Goal: Task Accomplishment & Management: Use online tool/utility

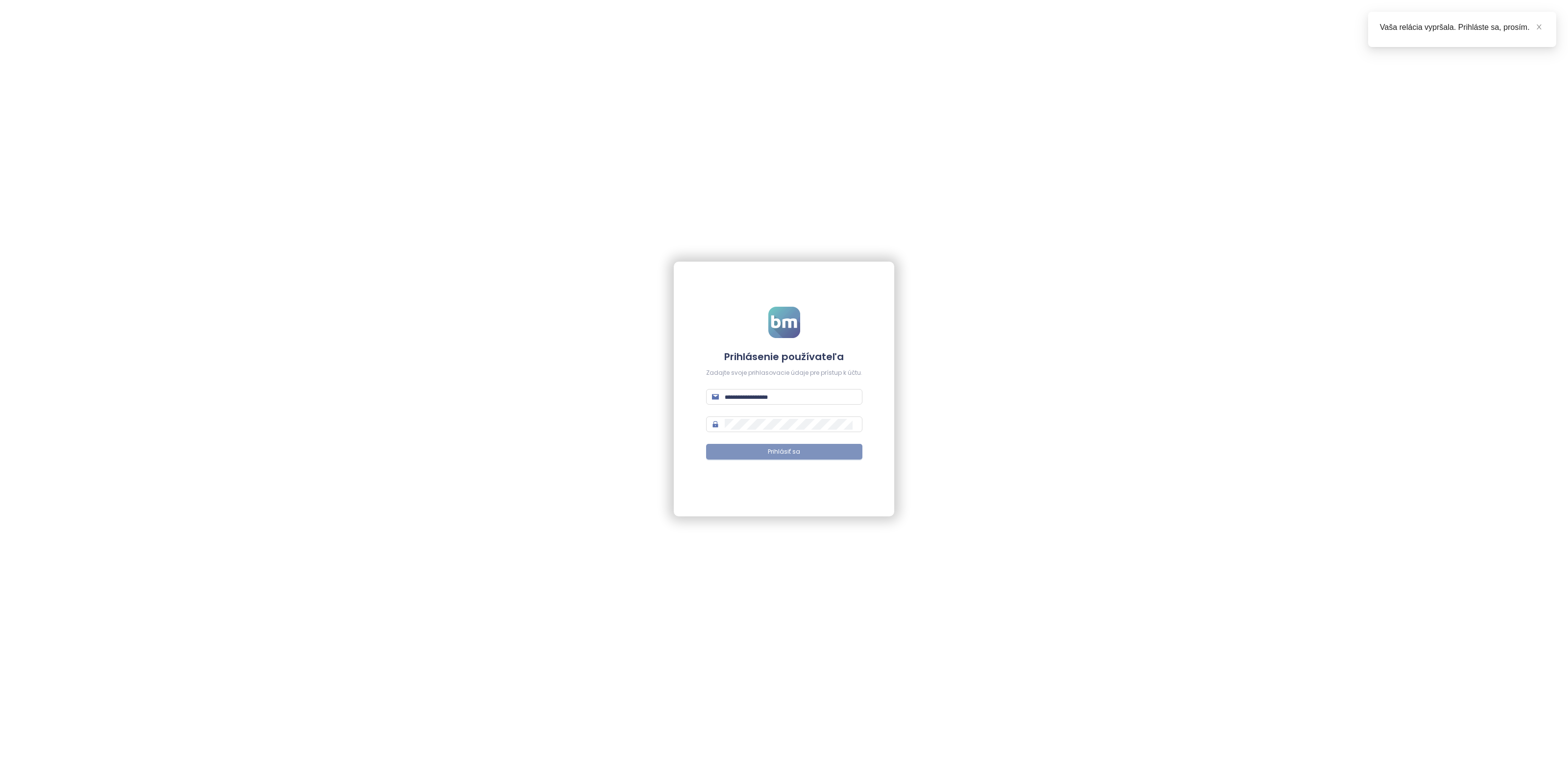
type input "**********"
click at [798, 451] on span "Prihlásiť sa" at bounding box center [783, 452] width 32 height 9
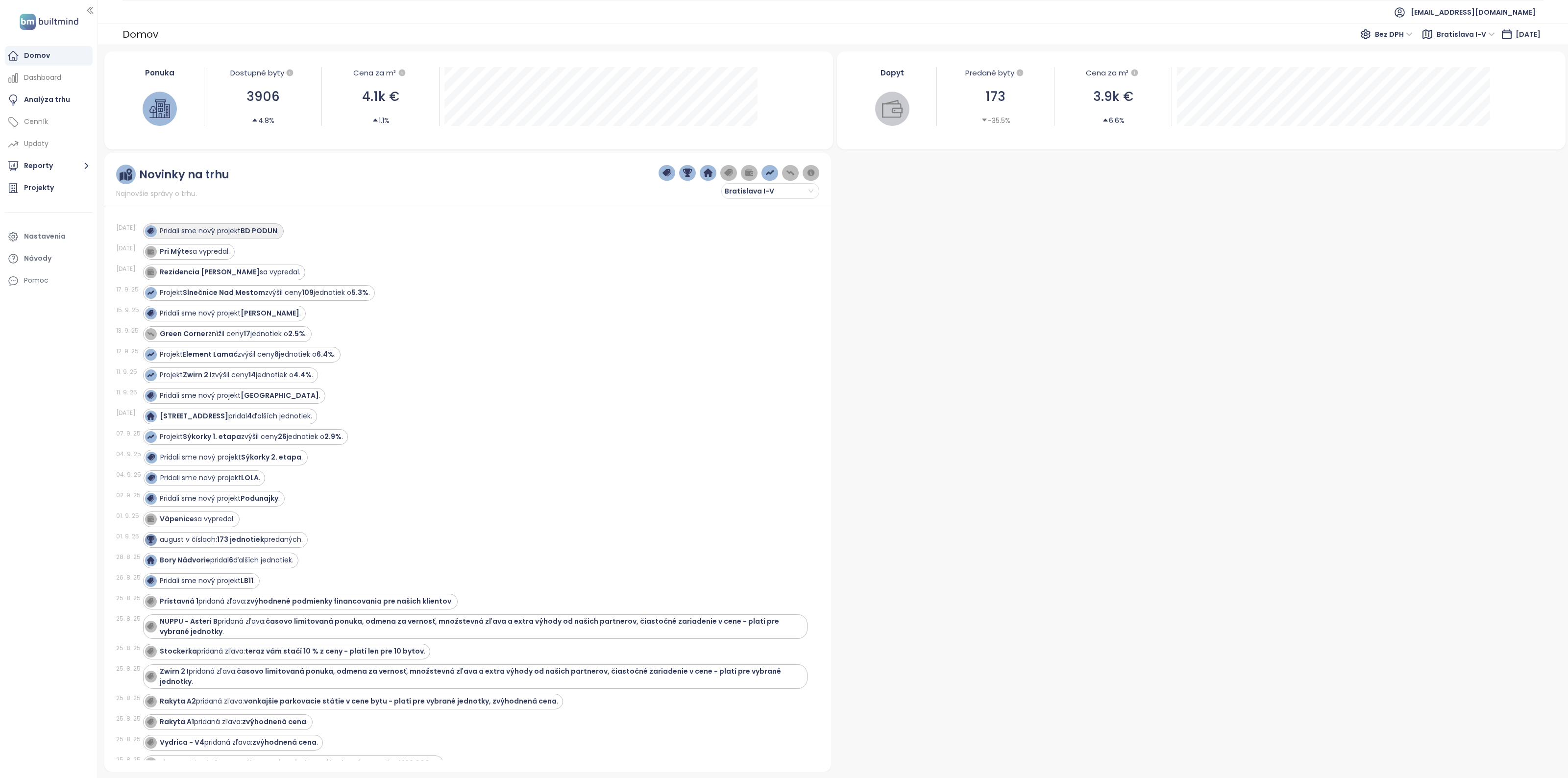
click at [265, 232] on strong "BD PODUN" at bounding box center [259, 230] width 37 height 10
